Goal: Information Seeking & Learning: Learn about a topic

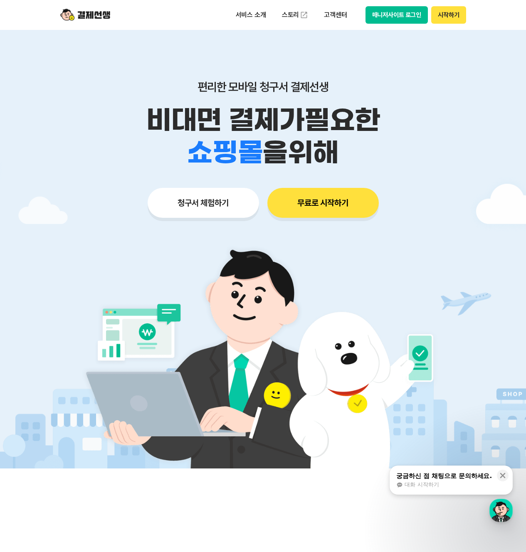
click at [340, 197] on button "무료로 시작하기" at bounding box center [322, 203] width 111 height 30
click at [242, 14] on p "서비스 소개" at bounding box center [251, 14] width 42 height 15
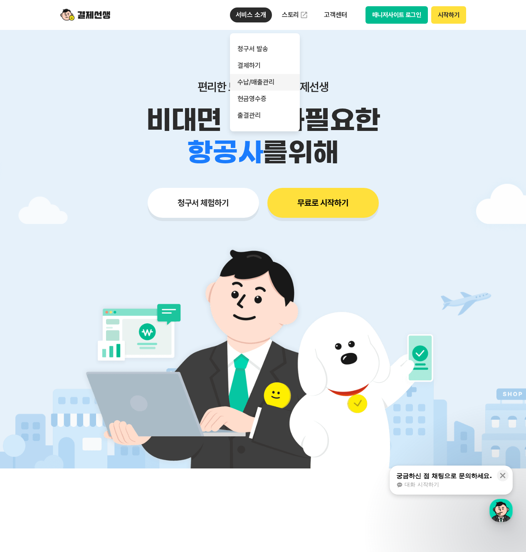
click at [268, 79] on link "수납/매출관리" at bounding box center [265, 82] width 70 height 17
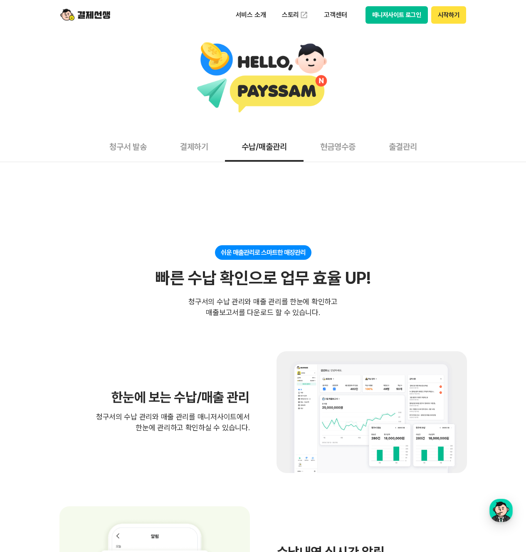
click at [256, 3] on div "서비스 소개 스토리 고객센터 매니저사이트 로그인 시작하기" at bounding box center [263, 15] width 426 height 30
click at [261, 8] on p "서비스 소개" at bounding box center [251, 14] width 42 height 15
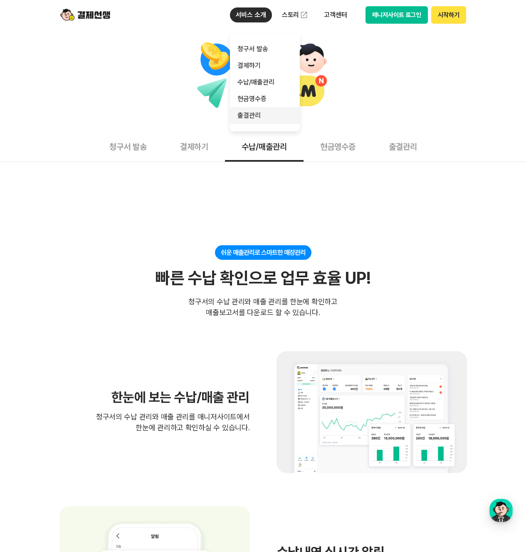
click at [267, 110] on link "출결관리" at bounding box center [265, 115] width 70 height 17
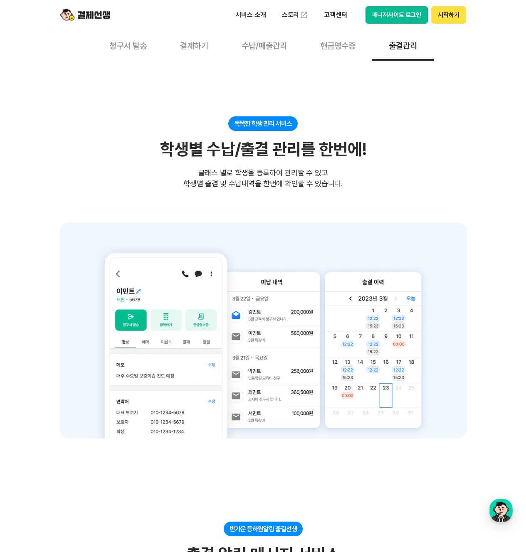
scroll to position [124, 0]
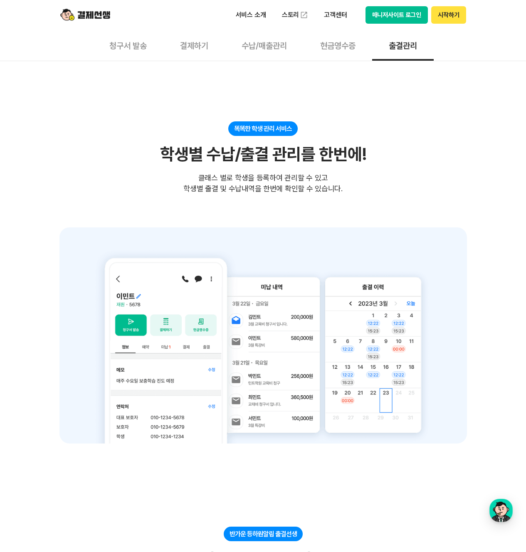
click at [328, 57] on button "현금영수증" at bounding box center [337, 45] width 69 height 31
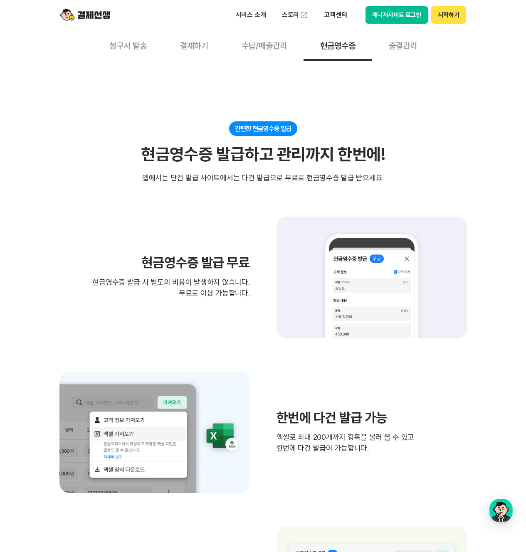
click at [299, 56] on button "수납/매출관리" at bounding box center [264, 45] width 79 height 31
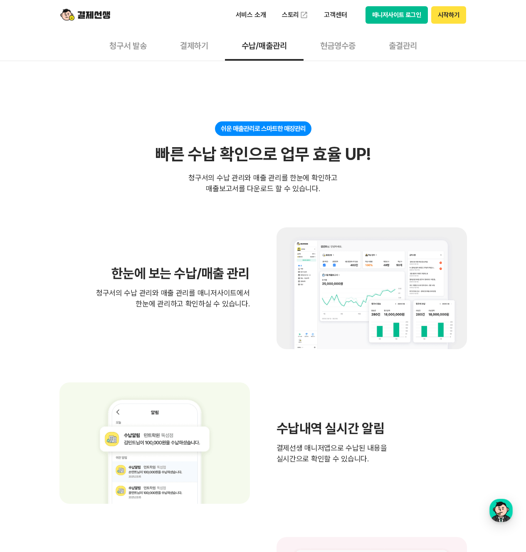
click at [200, 53] on button "결제하기" at bounding box center [194, 45] width 62 height 31
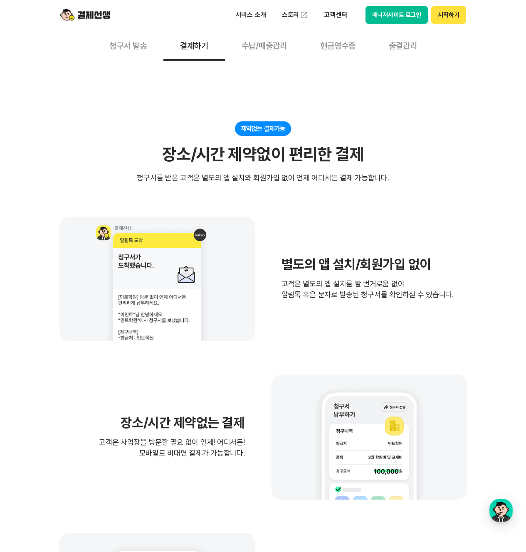
click at [135, 56] on button "청구서 발송" at bounding box center [128, 45] width 71 height 31
